Goal: Task Accomplishment & Management: Use online tool/utility

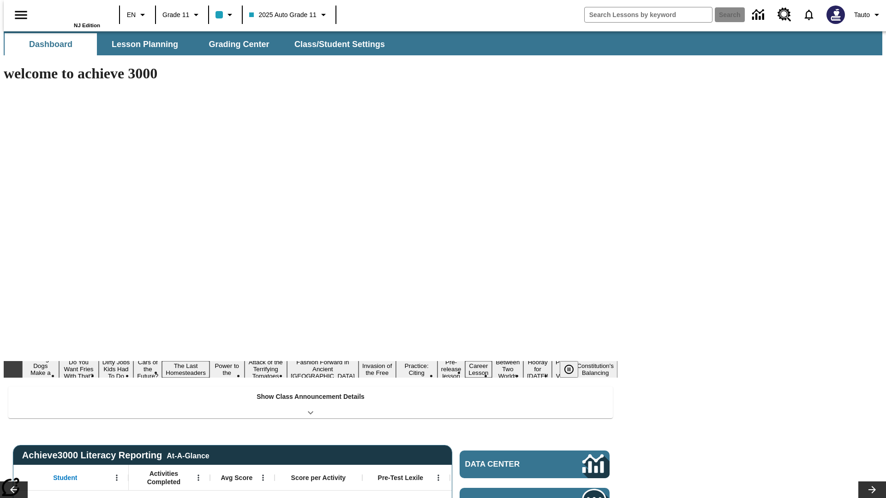
type input "-1"
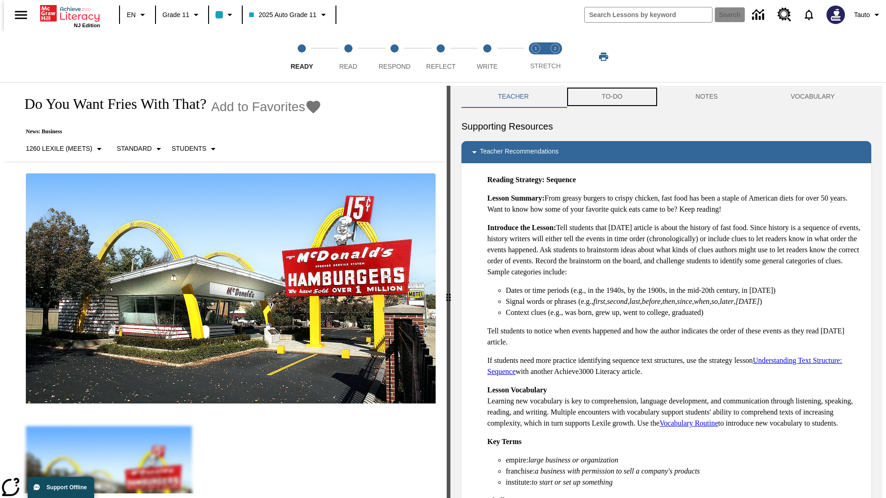
click at [611, 97] on button "TO-DO" at bounding box center [612, 97] width 94 height 22
